Goal: Task Accomplishment & Management: Manage account settings

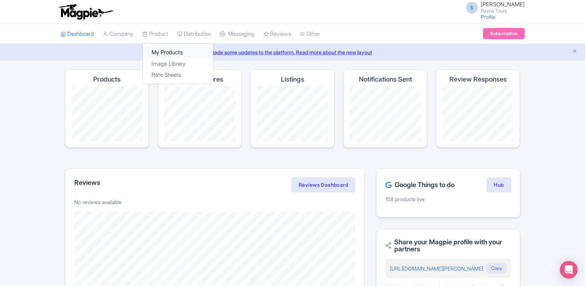
click at [164, 52] on link "My Products" at bounding box center [178, 52] width 70 height 11
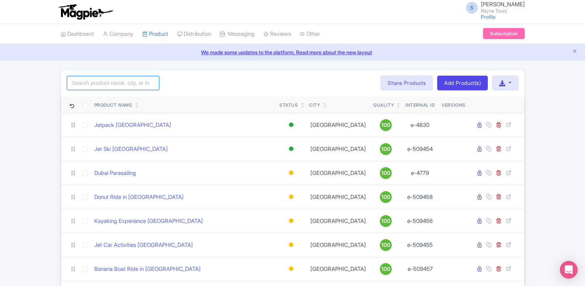
click at [108, 87] on input "search" at bounding box center [113, 83] width 92 height 14
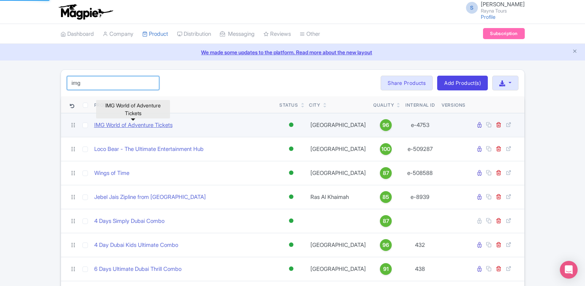
type input "img"
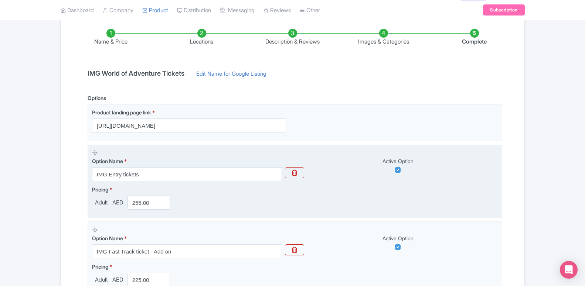
scroll to position [151, 0]
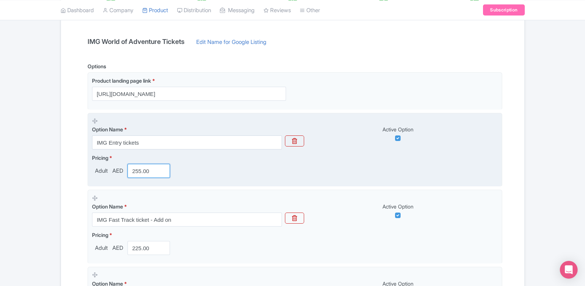
click at [138, 171] on input "255.00" at bounding box center [148, 171] width 43 height 14
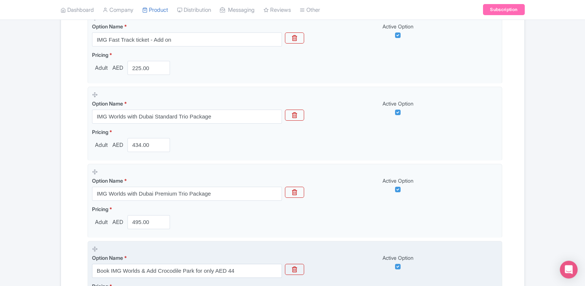
scroll to position [264, 0]
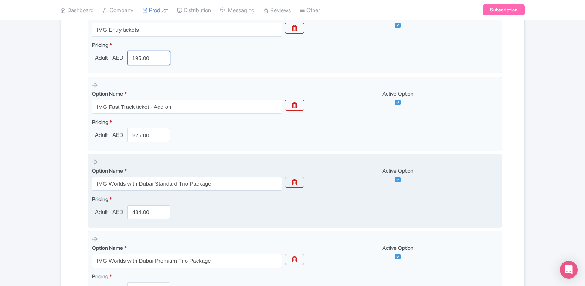
type input "195.00"
click at [467, 219] on div "Pricing * Adult AED 434.00" at bounding box center [295, 207] width 406 height 24
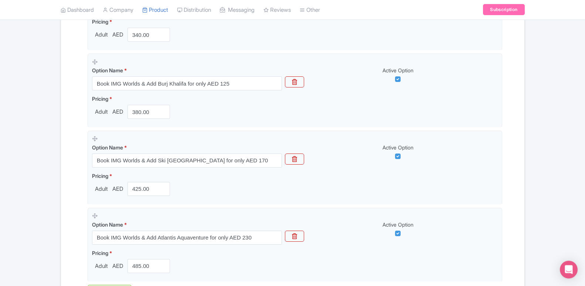
scroll to position [1003, 0]
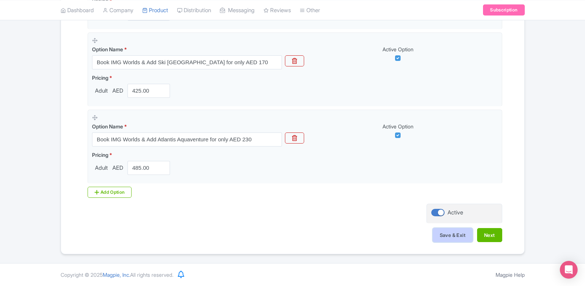
click at [442, 238] on button "Save & Exit" at bounding box center [453, 235] width 40 height 14
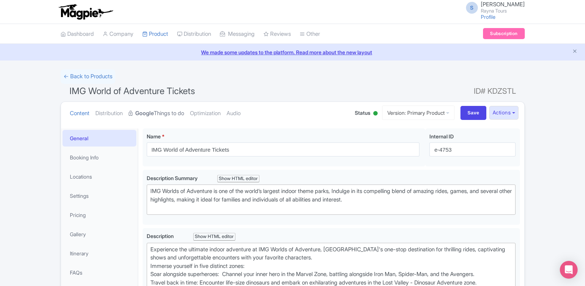
click at [156, 111] on link "Google Things to do" at bounding box center [156, 113] width 55 height 23
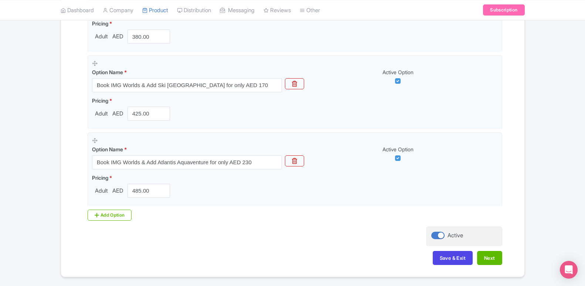
scroll to position [1003, 0]
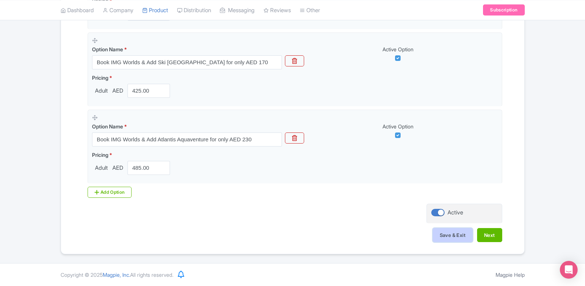
click at [449, 233] on button "Save & Exit" at bounding box center [453, 235] width 40 height 14
